Goal: Information Seeking & Learning: Learn about a topic

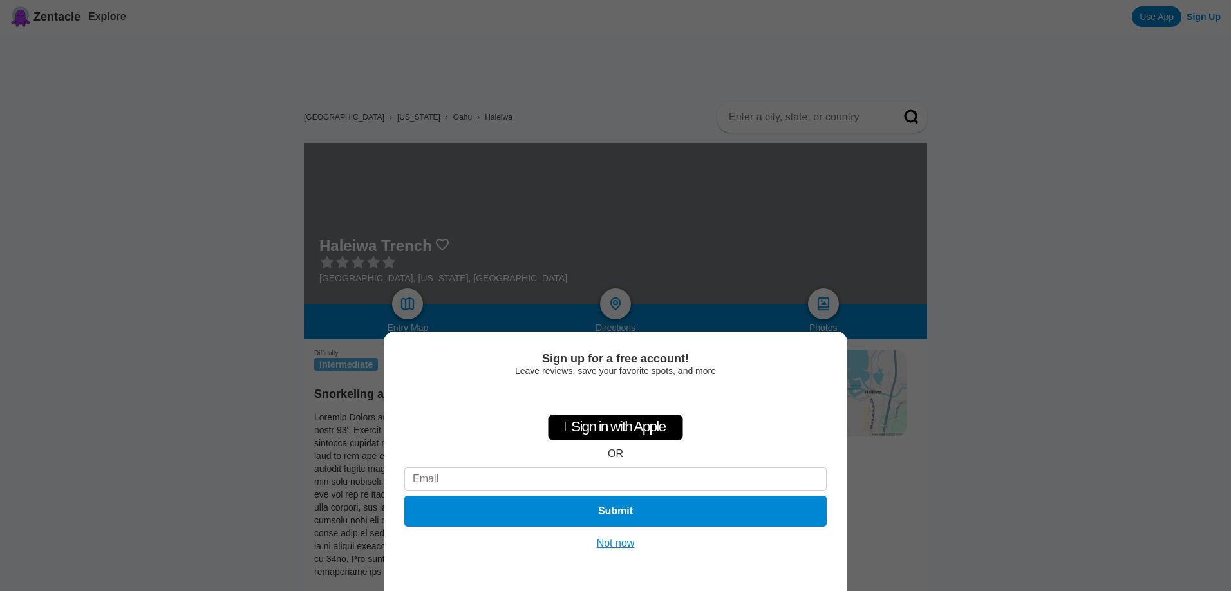
click at [610, 545] on button "Not now" at bounding box center [616, 543] width 46 height 13
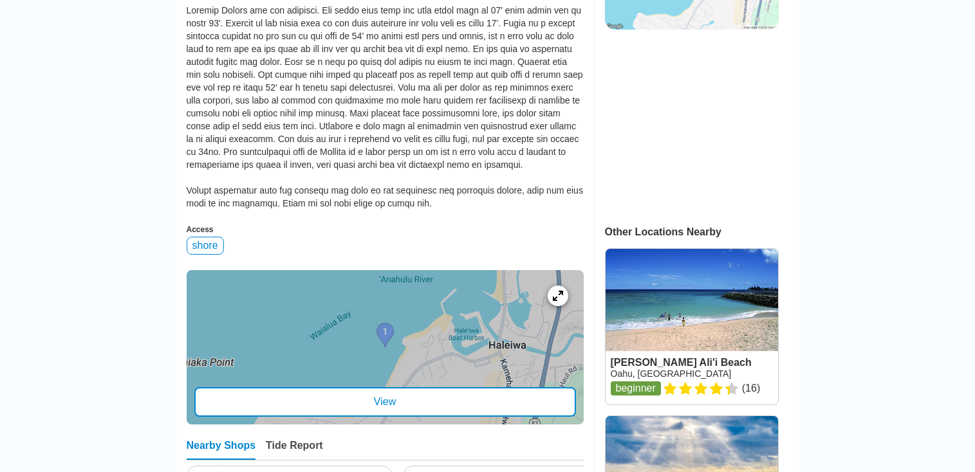
scroll to position [501, 0]
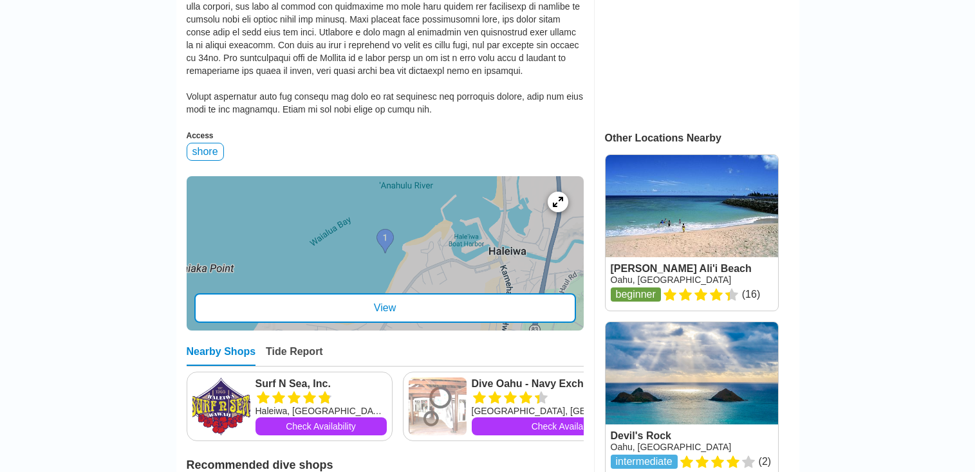
click at [407, 240] on div at bounding box center [385, 253] width 397 height 154
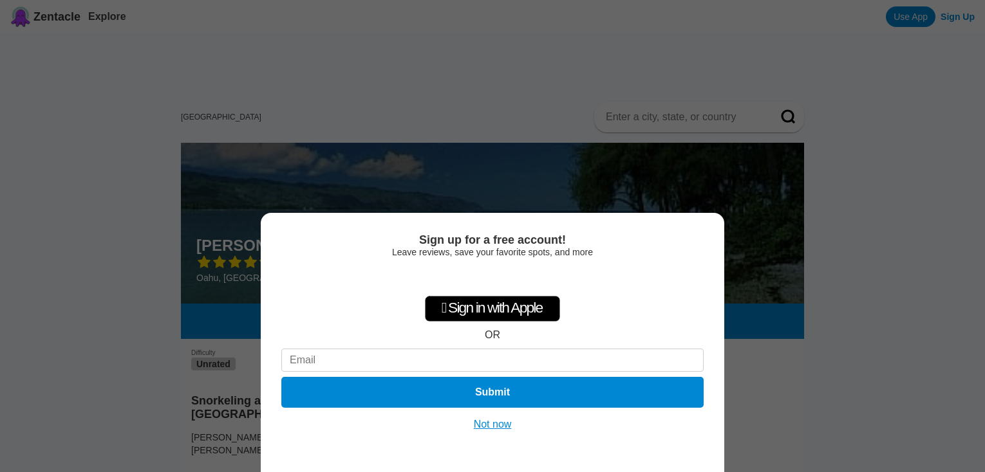
click at [499, 429] on button "Not now" at bounding box center [493, 424] width 46 height 13
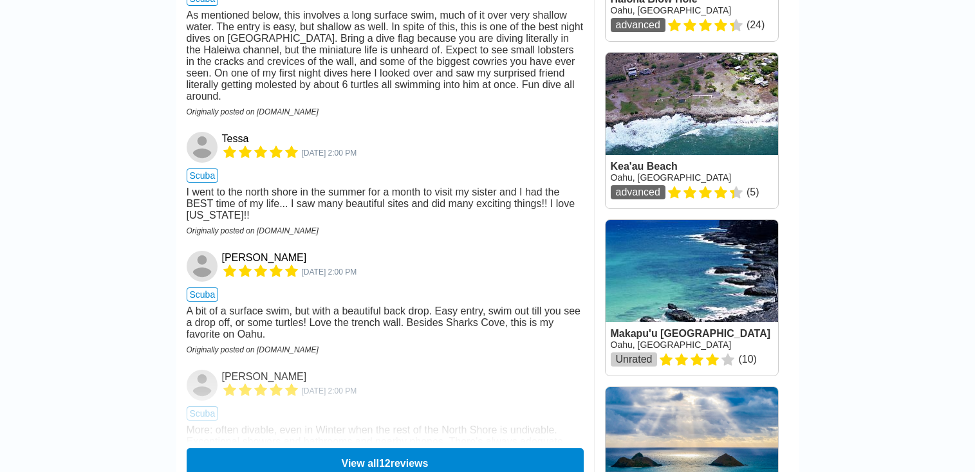
scroll to position [1548, 0]
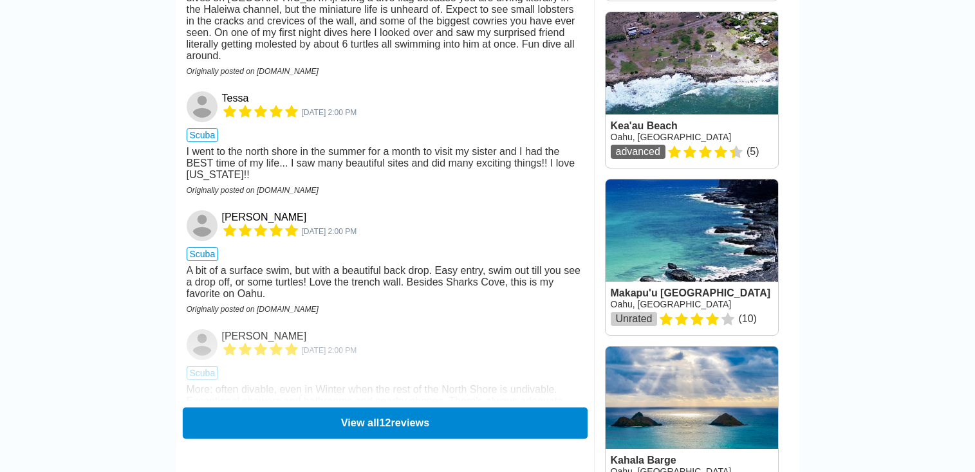
click at [393, 407] on button "View all 12 reviews" at bounding box center [384, 423] width 405 height 32
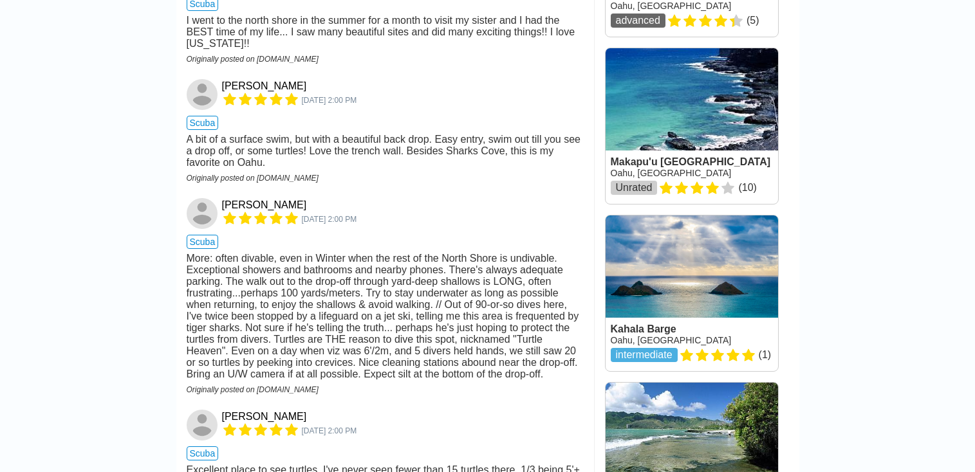
scroll to position [1762, 0]
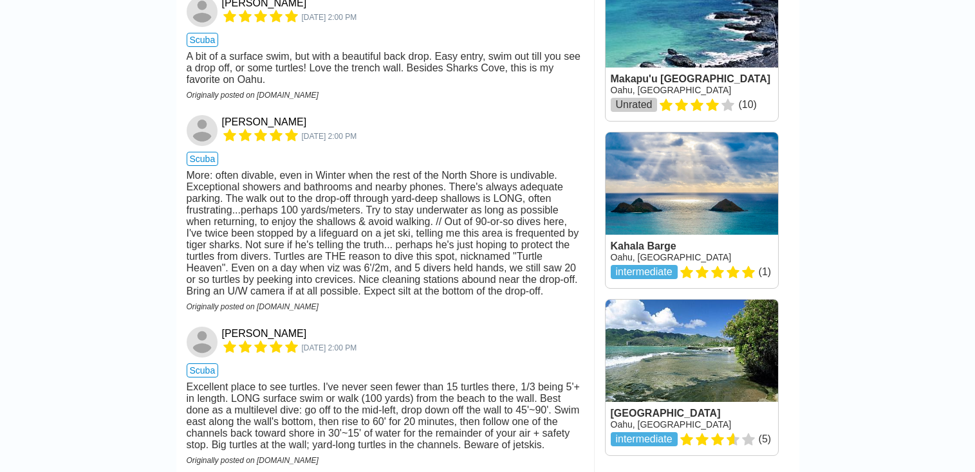
click at [326, 382] on div "Excellent place to see turtles. I've never seen fewer than 15 turtles there, 1/…" at bounding box center [385, 417] width 397 height 70
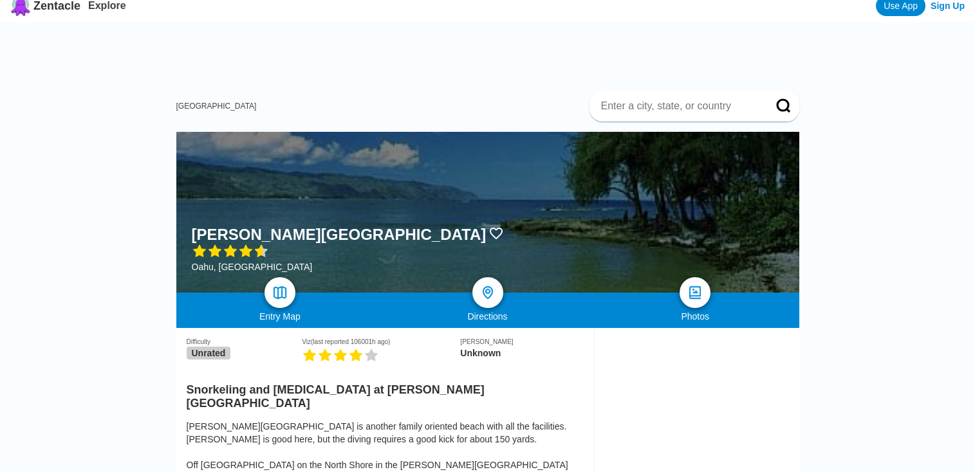
scroll to position [333, 0]
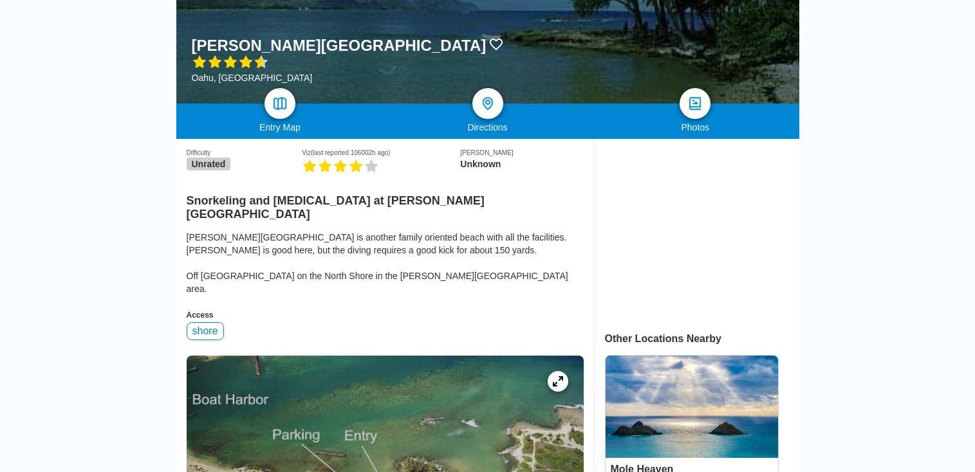
scroll to position [350, 0]
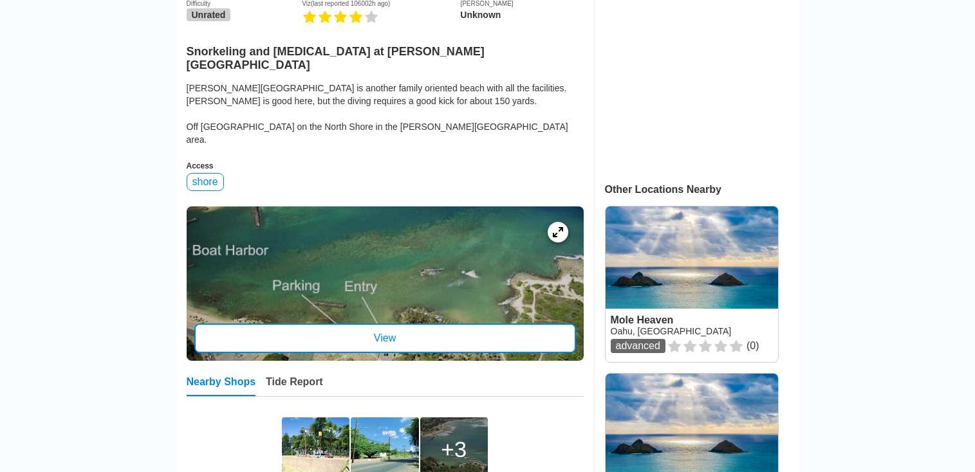
click at [389, 324] on div "View" at bounding box center [385, 339] width 382 height 30
